Goal: Entertainment & Leisure: Consume media (video, audio)

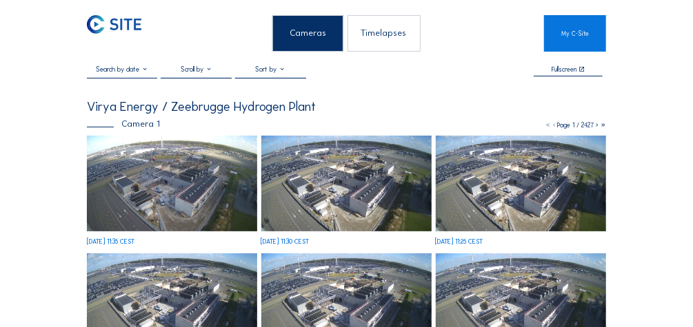
click at [371, 42] on div "Timelapses" at bounding box center [383, 33] width 73 height 37
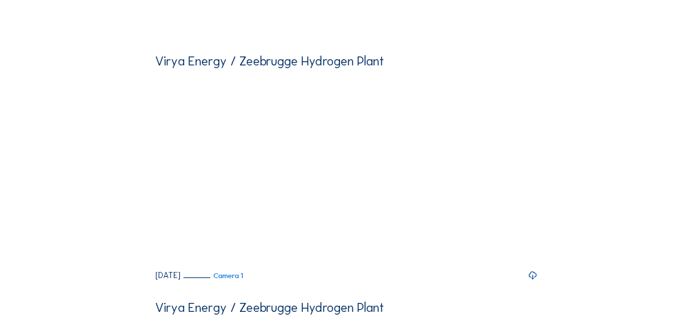
scroll to position [120, 0]
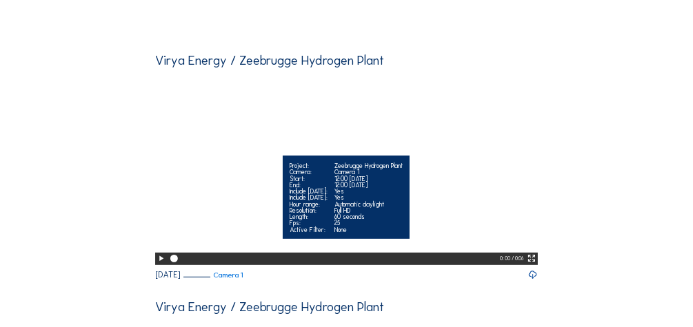
click at [536, 264] on icon at bounding box center [531, 259] width 9 height 10
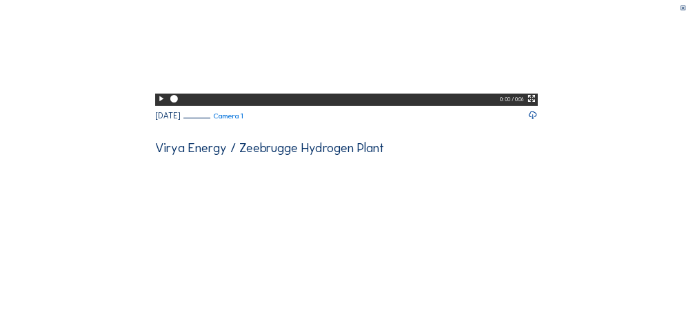
scroll to position [0, 0]
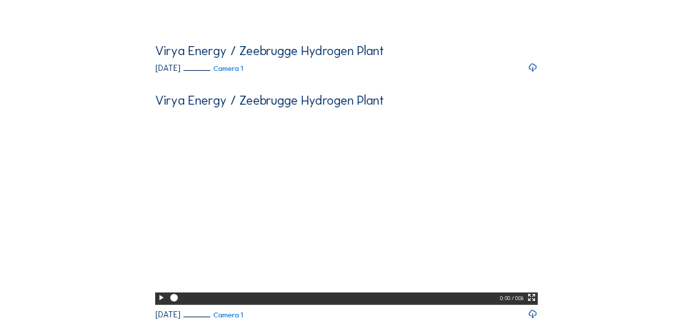
scroll to position [83, 0]
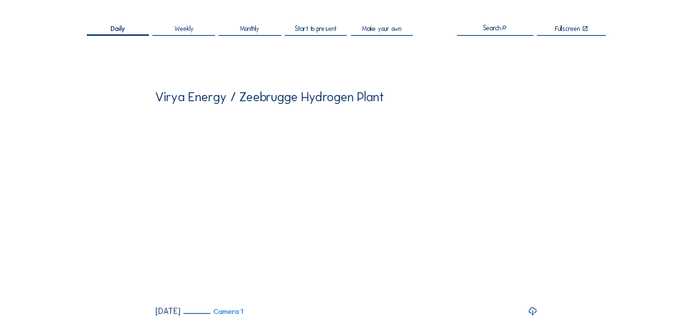
click at [198, 34] on div "Weekly" at bounding box center [183, 30] width 62 height 10
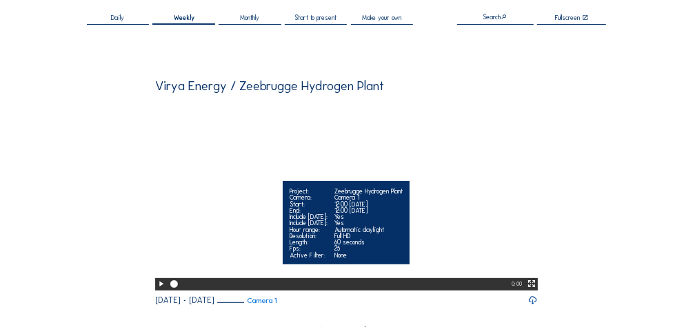
scroll to position [97, 0]
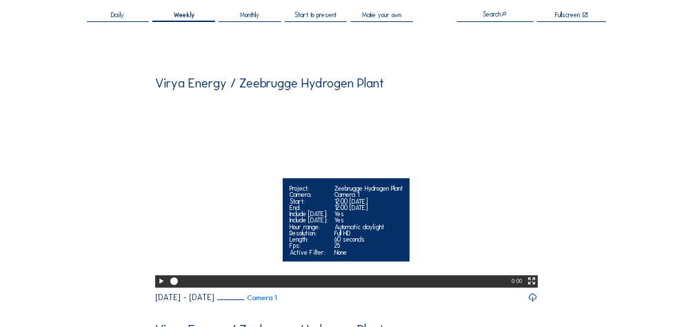
click at [531, 287] on icon at bounding box center [531, 281] width 9 height 10
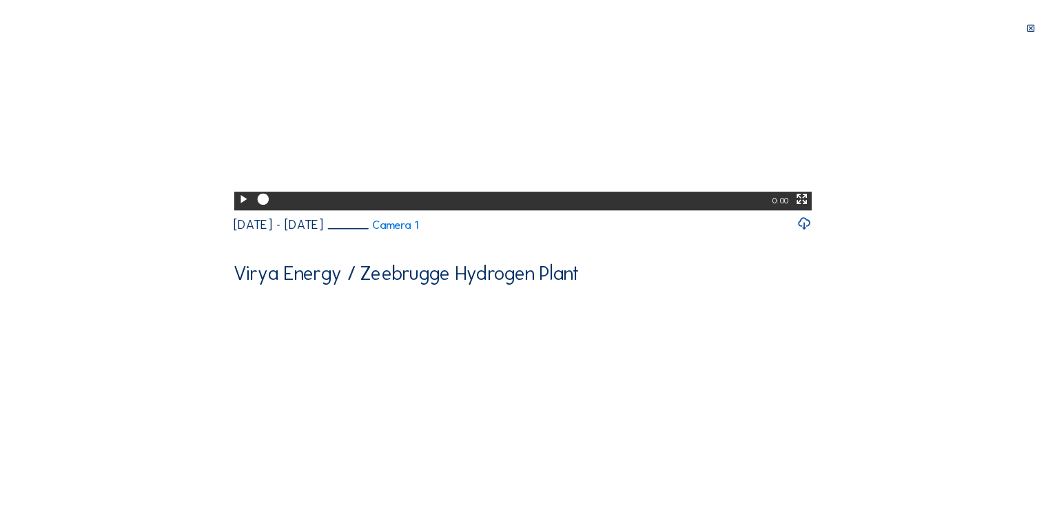
scroll to position [0, 0]
